Goal: Task Accomplishment & Management: Use online tool/utility

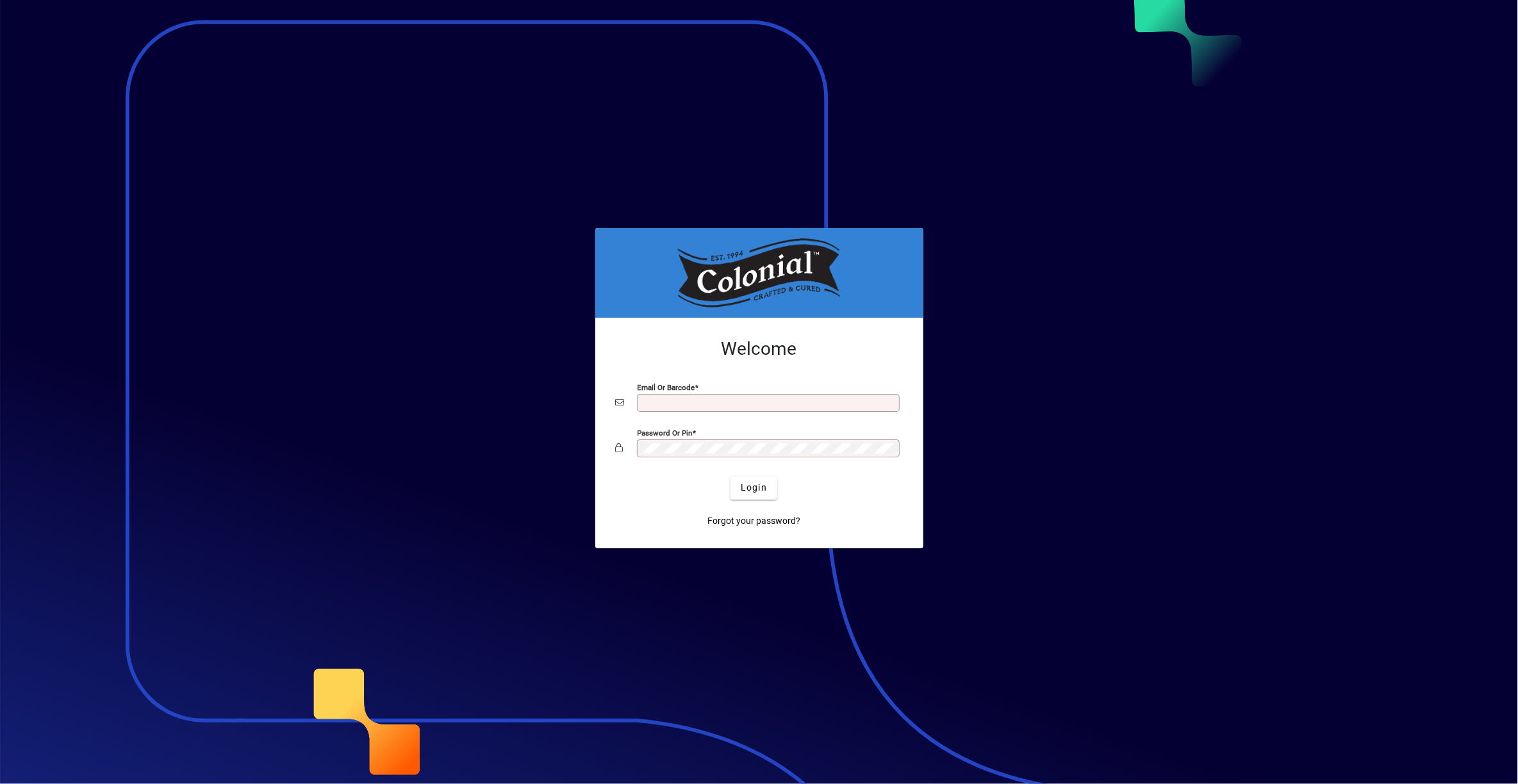
type input "**********"
click at [55, 777] on div at bounding box center [759, 392] width 1518 height 784
